Goal: Information Seeking & Learning: Find specific fact

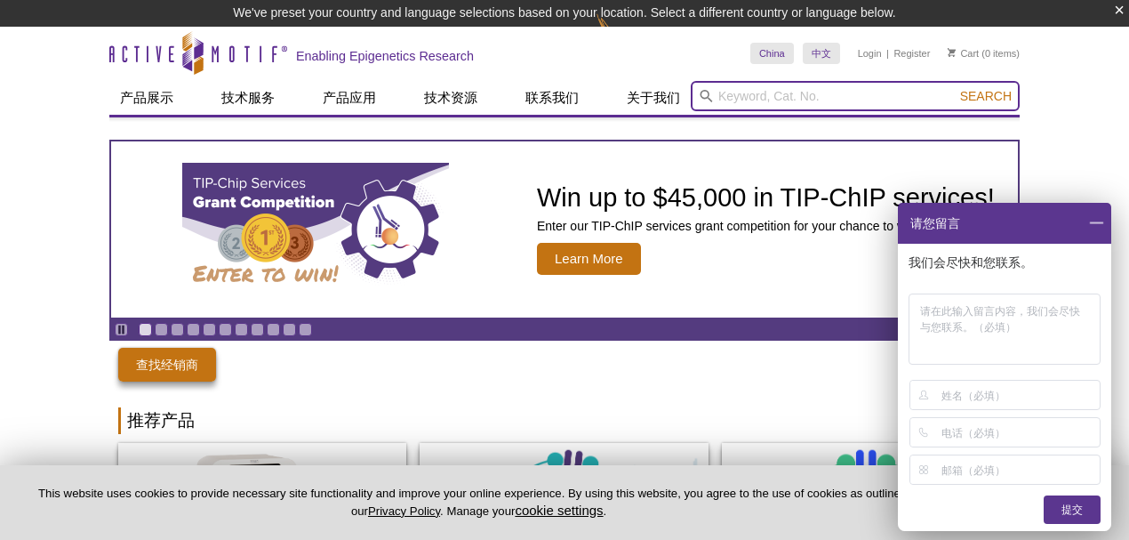
click at [772, 94] on input "search" at bounding box center [855, 96] width 329 height 30
paste input "ZMYND11"
click at [750, 96] on input "ZMYND11" at bounding box center [855, 96] width 329 height 30
click at [739, 96] on input "ZMYND11" at bounding box center [855, 96] width 329 height 30
click at [743, 95] on input "ZMYND11" at bounding box center [855, 96] width 329 height 30
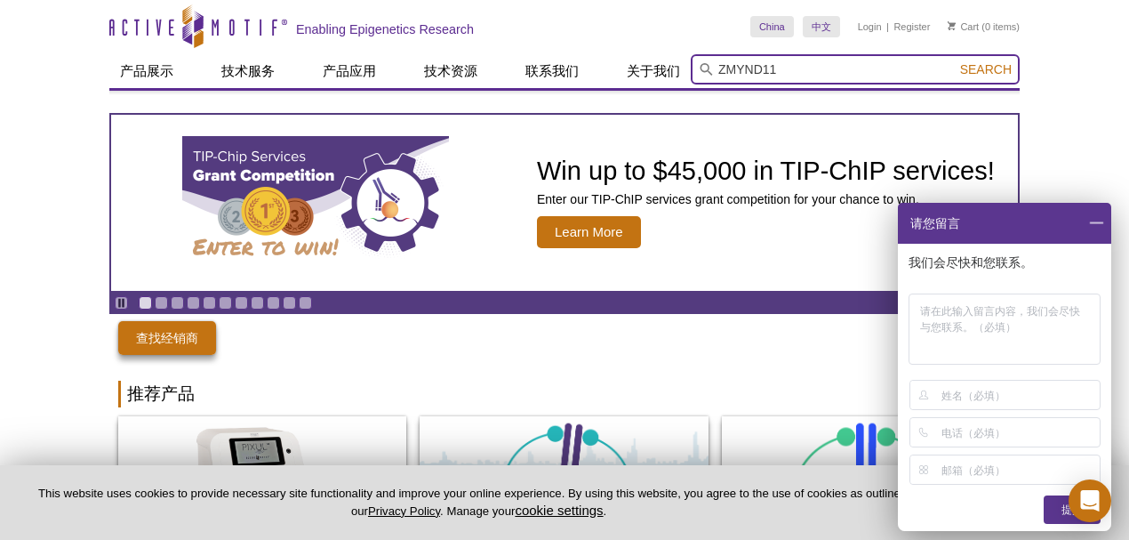
click at [799, 74] on input "ZMYND11" at bounding box center [855, 69] width 329 height 30
type input "ZMYND11"
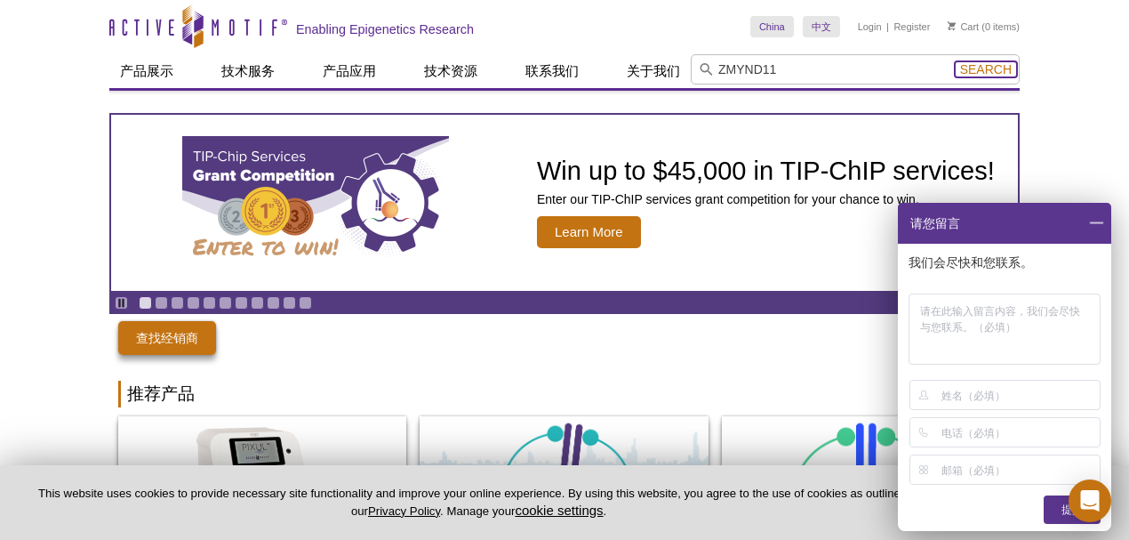
click at [987, 68] on span "Search" at bounding box center [986, 69] width 52 height 14
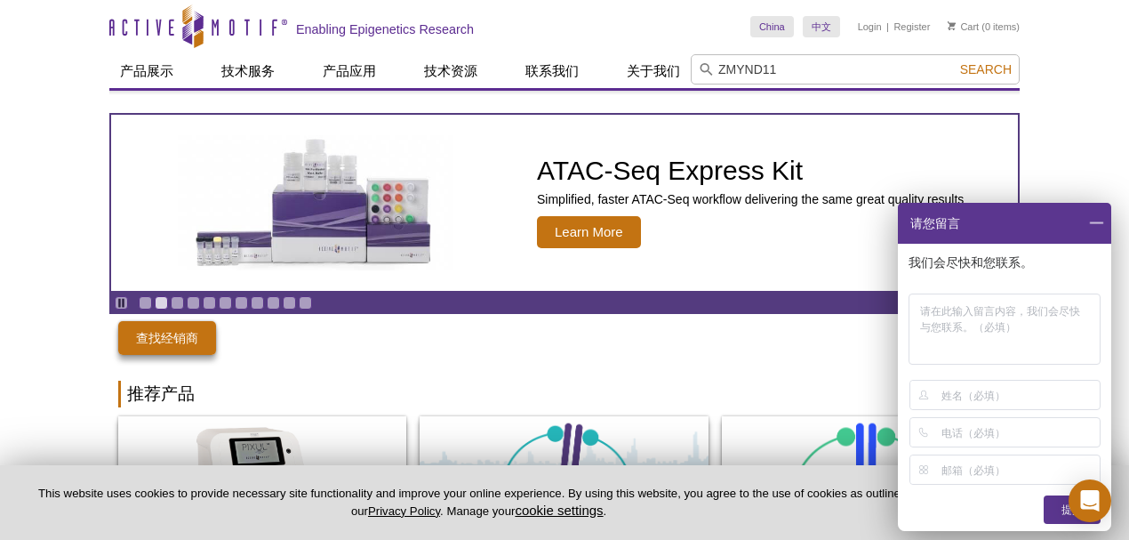
click at [1099, 220] on span at bounding box center [1096, 223] width 30 height 41
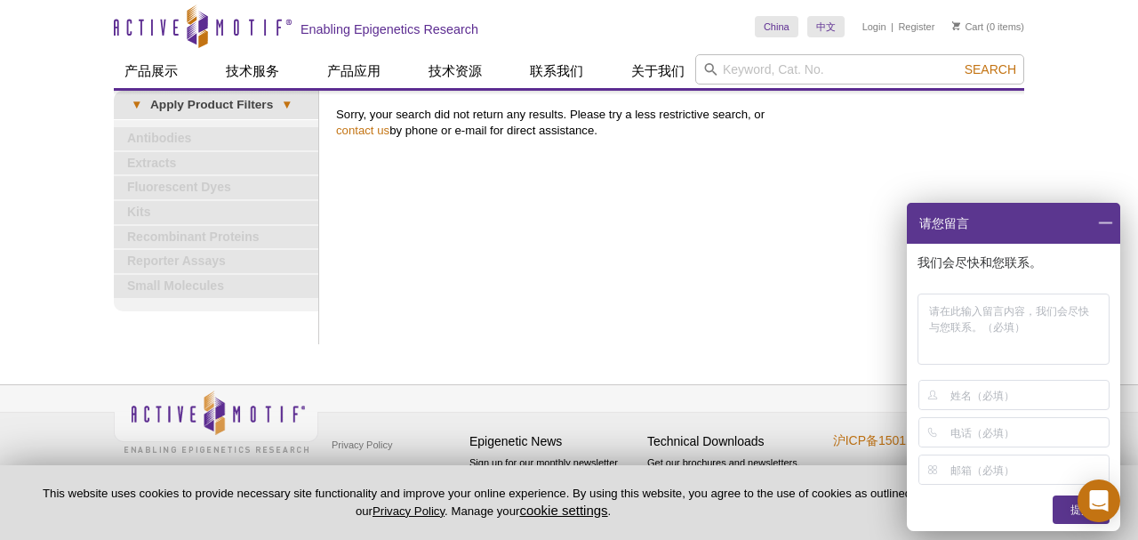
click at [1091, 228] on span at bounding box center [1105, 223] width 30 height 41
